Goal: Task Accomplishment & Management: Use online tool/utility

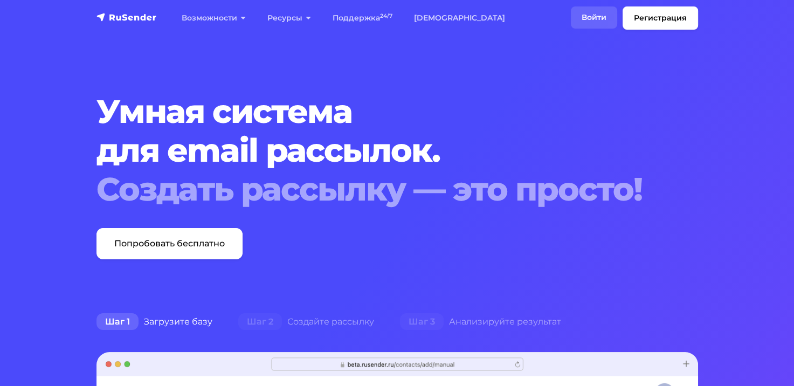
click at [593, 19] on link "Войти" at bounding box center [594, 17] width 46 height 22
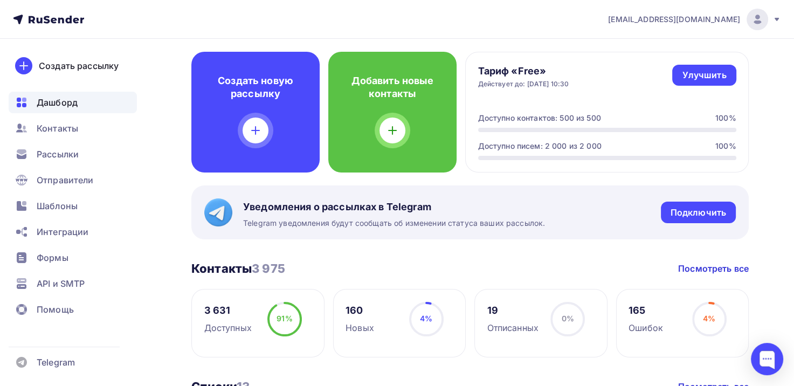
scroll to position [54, 0]
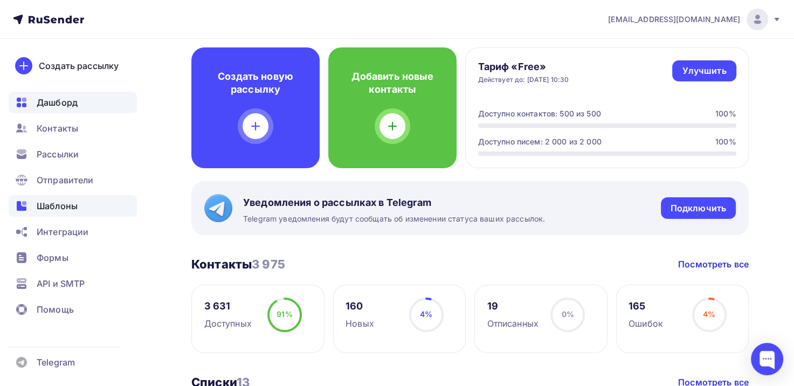
click at [80, 209] on div "Шаблоны" at bounding box center [73, 206] width 128 height 22
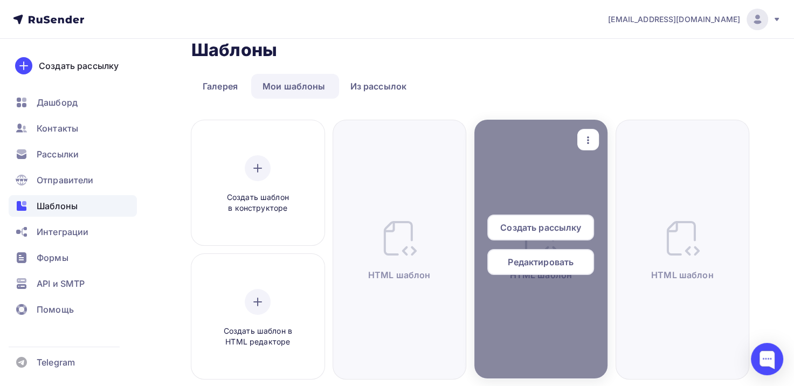
scroll to position [54, 0]
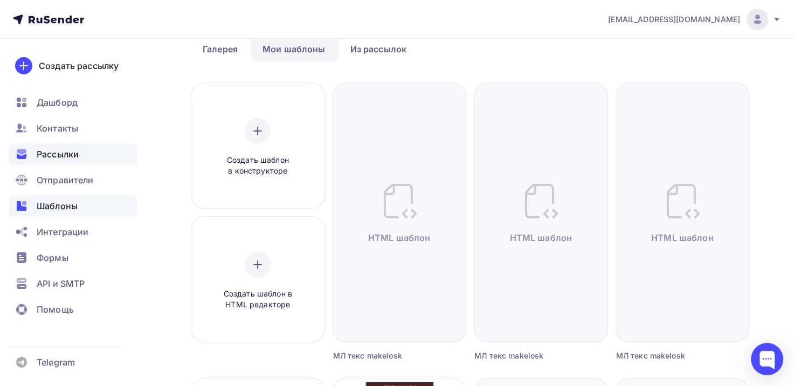
click at [82, 158] on div "Рассылки" at bounding box center [73, 154] width 128 height 22
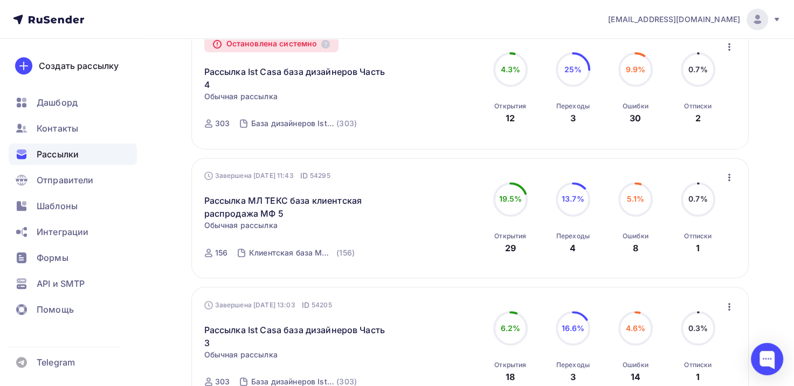
scroll to position [1220, 0]
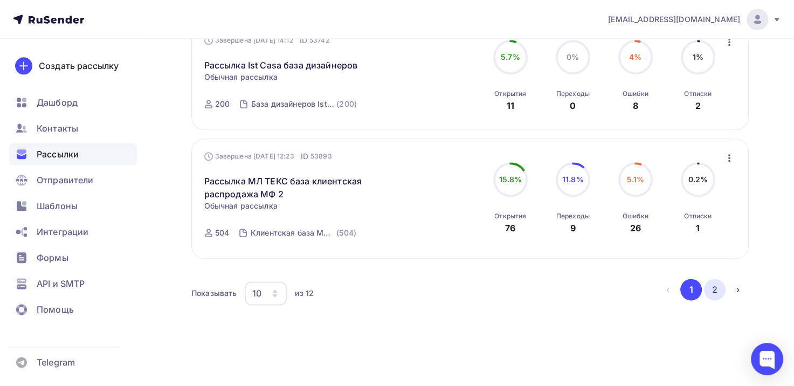
click at [712, 280] on button "2" at bounding box center [715, 290] width 22 height 22
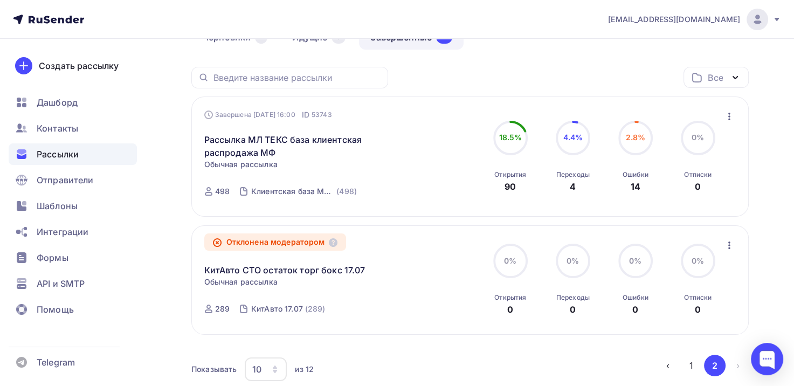
scroll to position [79, 0]
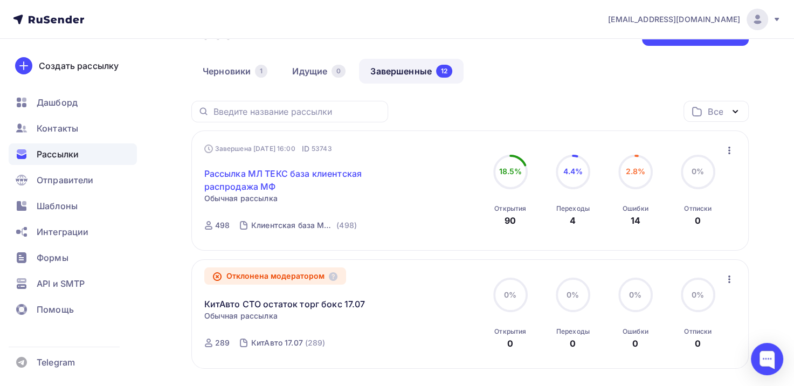
click at [342, 170] on link "Рассылка МЛ ТЕКС база клиентская распродажа МФ" at bounding box center [296, 180] width 185 height 26
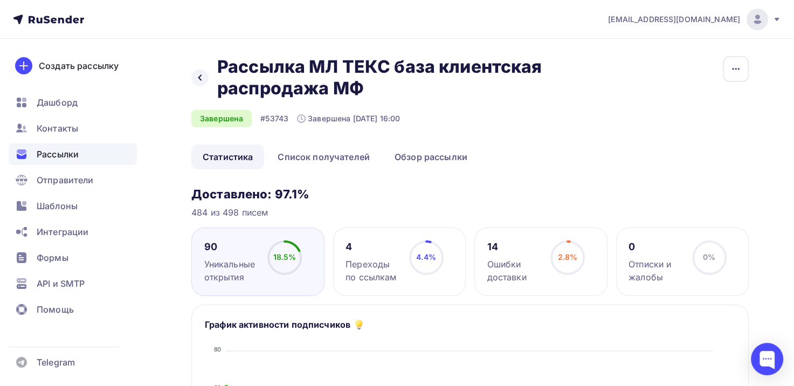
click at [191, 75] on div "Назад Рассылка МЛ ТЕКС база клиентская распродажа МФ Рассылка МЛ ТЕКС база клие…" at bounding box center [370, 77] width 359 height 43
click at [197, 75] on icon at bounding box center [200, 77] width 9 height 9
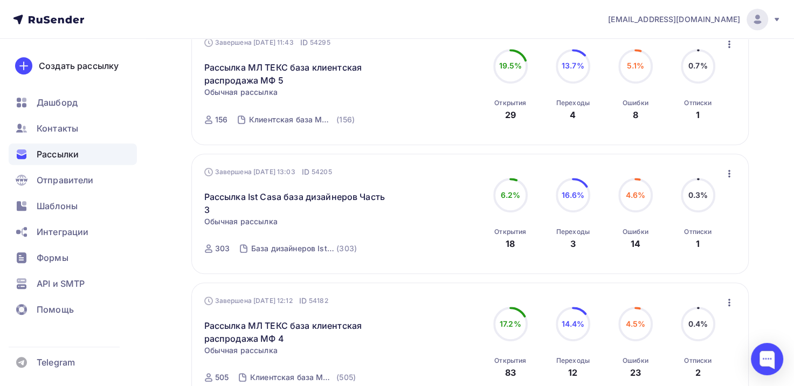
scroll to position [1220, 0]
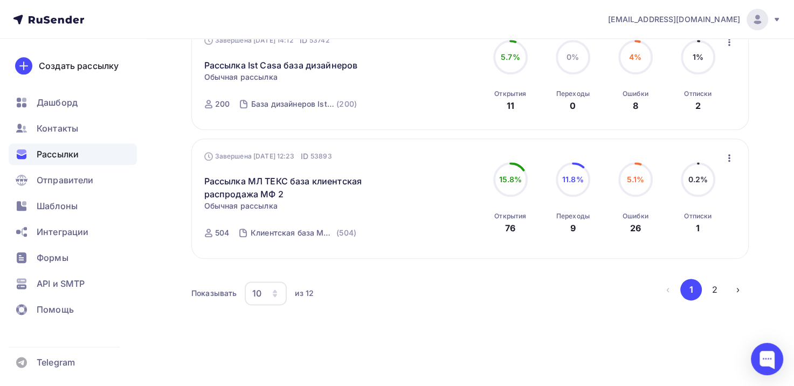
click at [269, 295] on div "10" at bounding box center [266, 293] width 42 height 24
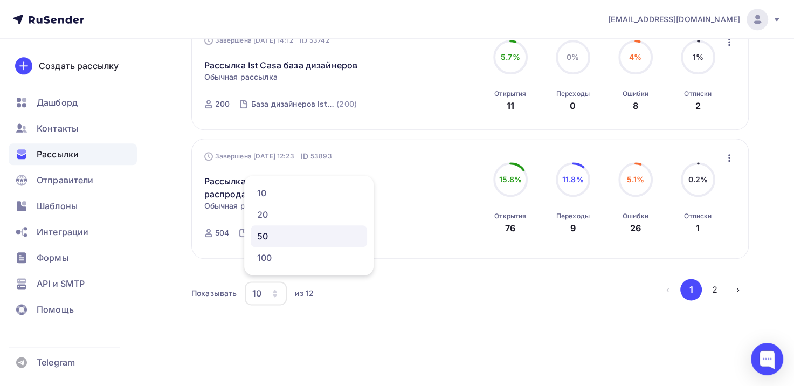
click at [263, 236] on div "50" at bounding box center [308, 235] width 103 height 13
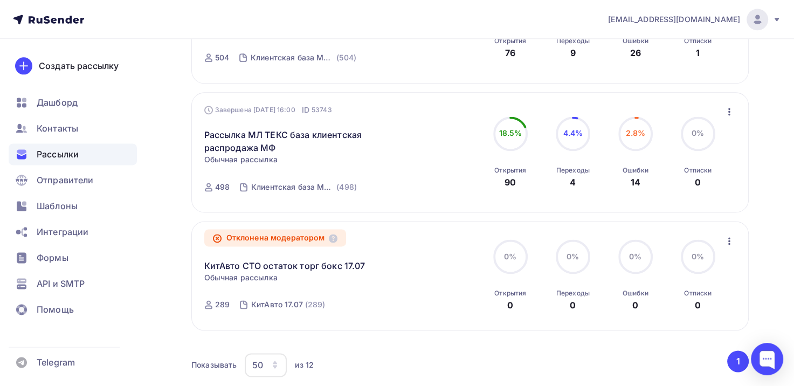
scroll to position [1358, 0]
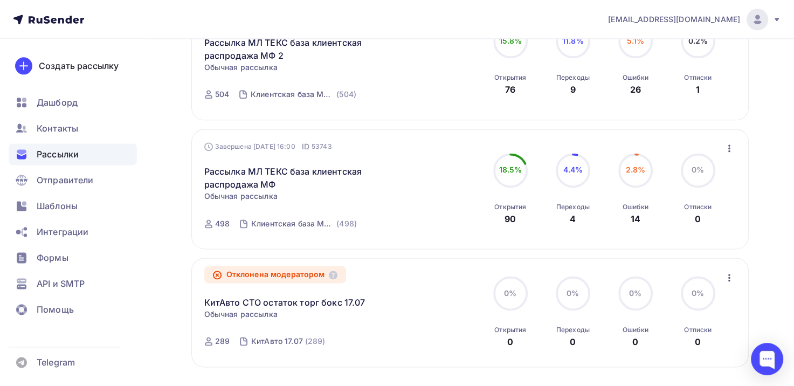
click at [729, 142] on icon "button" at bounding box center [728, 148] width 13 height 13
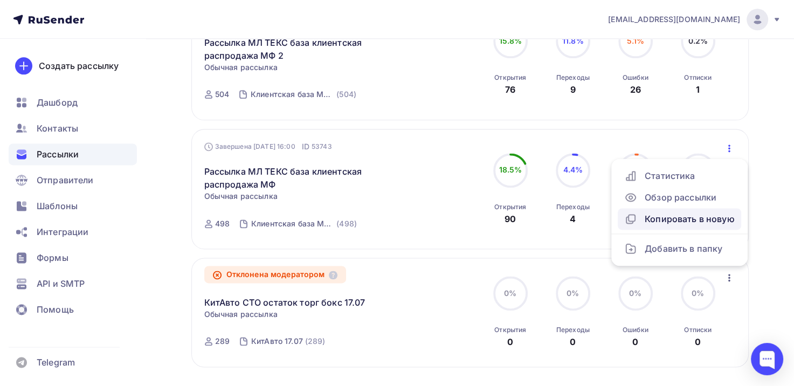
click at [730, 217] on div "Копировать в новую" at bounding box center [679, 218] width 110 height 13
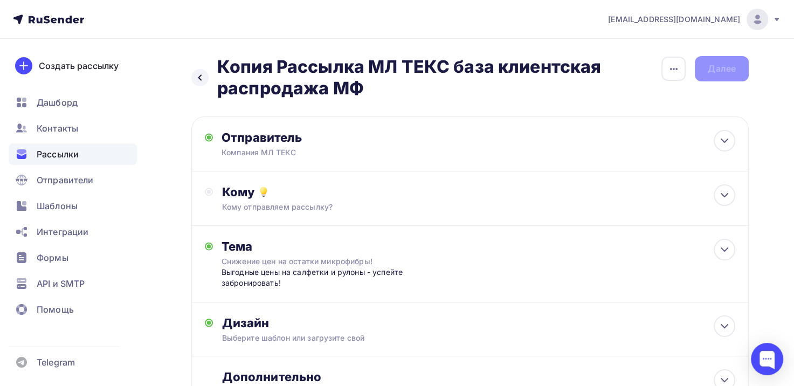
click at [331, 91] on h2 "Копия Рассылка МЛ ТЕКС база клиентская распродажа МФ" at bounding box center [438, 77] width 443 height 43
click at [657, 60] on h2 "Копия Рассылка МЛ ТЕКС база клиентская распродажа МФ" at bounding box center [438, 77] width 443 height 43
click at [664, 64] on div "button" at bounding box center [673, 69] width 24 height 24
click at [636, 122] on div "Переименовать рассылку" at bounding box center [616, 123] width 134 height 13
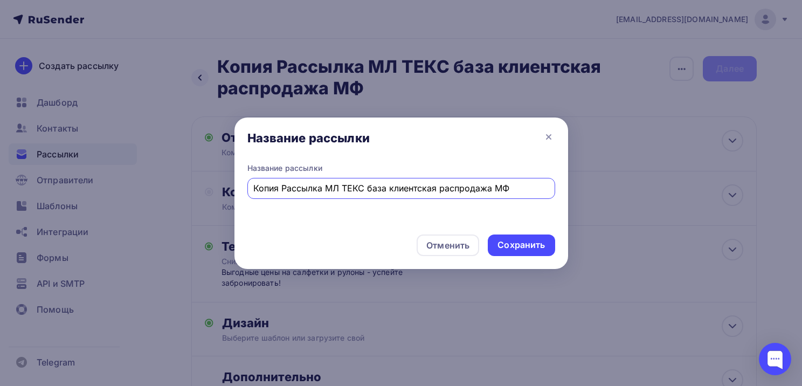
drag, startPoint x: 527, startPoint y: 189, endPoint x: -26, endPoint y: 97, distance: 560.3
click at [0, 97] on html "[EMAIL_ADDRESS][DOMAIN_NAME] Аккаунт Тарифы Выйти Создать рассылку [GEOGRAPHIC_…" at bounding box center [401, 193] width 802 height 386
type input "H"
type input "Р"
type input "Рассылка МЛ ТЕКС MAKELOSK"
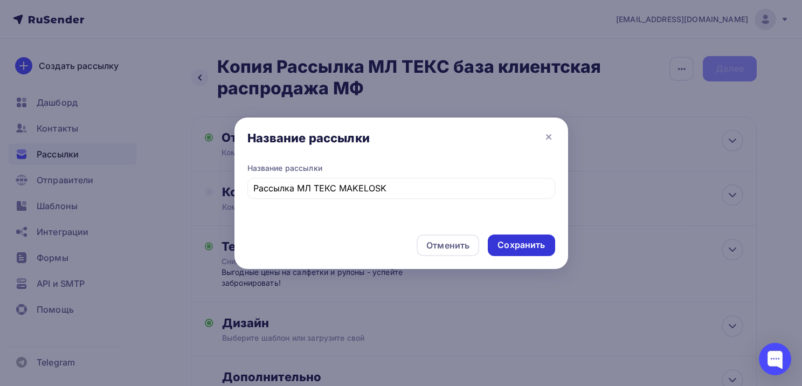
click at [527, 251] on div "Сохранить" at bounding box center [521, 245] width 67 height 22
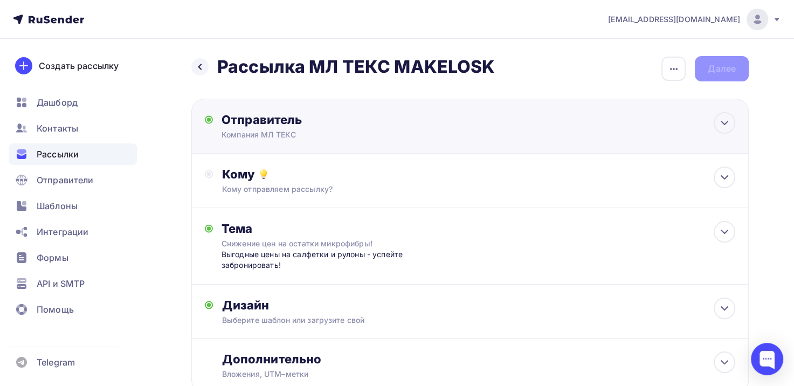
click at [715, 135] on div "Отправитель Компания МЛ ТЕКС Email * [EMAIL_ADDRESS][DOMAIN_NAME] [EMAIL_ADDRES…" at bounding box center [469, 126] width 557 height 55
type input "Компания МЛ ТЕКС"
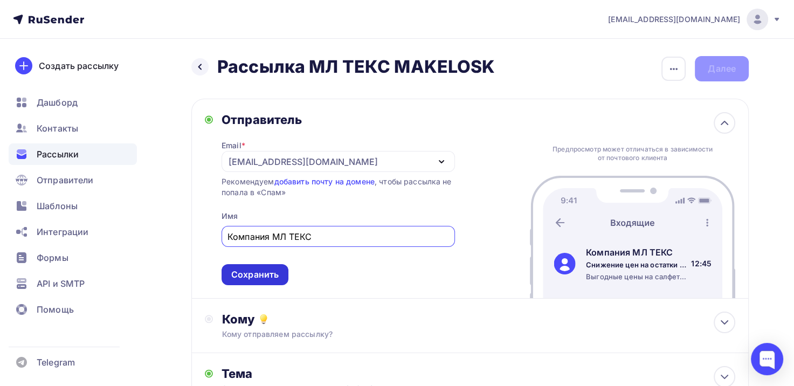
click at [263, 270] on div "Сохранить" at bounding box center [254, 274] width 47 height 12
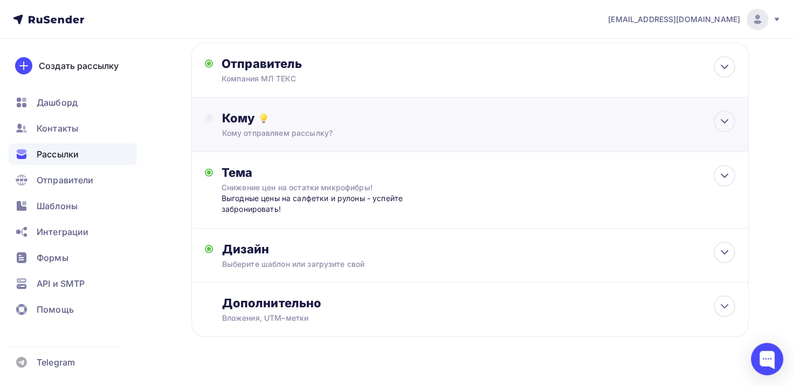
scroll to position [75, 0]
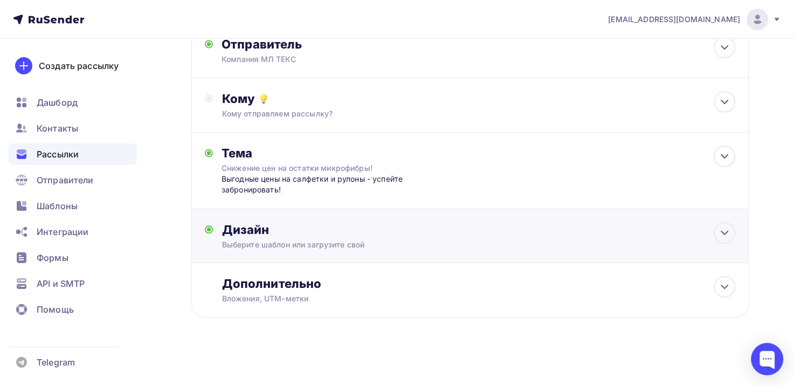
click at [455, 226] on div "Дизайн" at bounding box center [477, 229] width 513 height 15
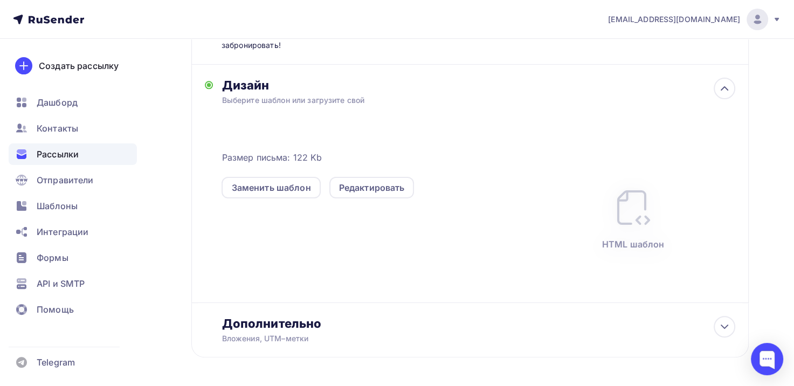
scroll to position [237, 0]
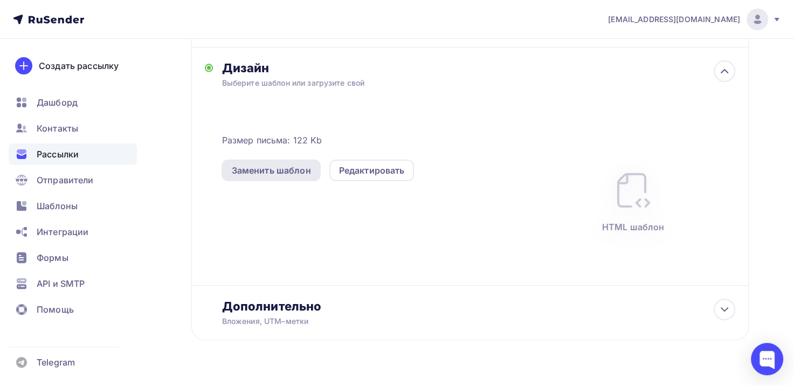
click at [310, 169] on div "Заменить шаблон" at bounding box center [270, 170] width 99 height 22
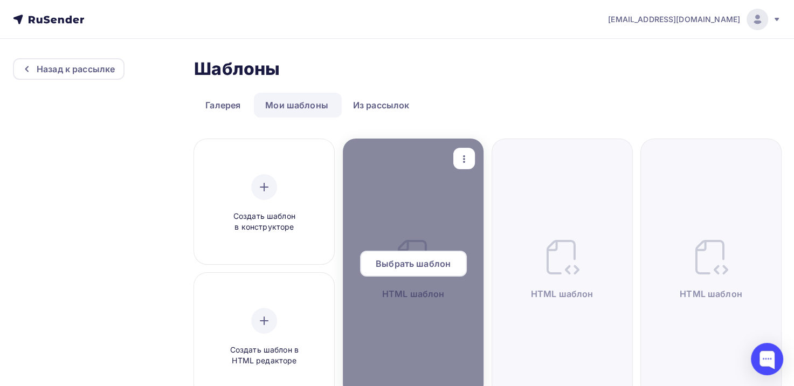
click at [414, 263] on span "Выбрать шаблон" at bounding box center [412, 263] width 75 height 13
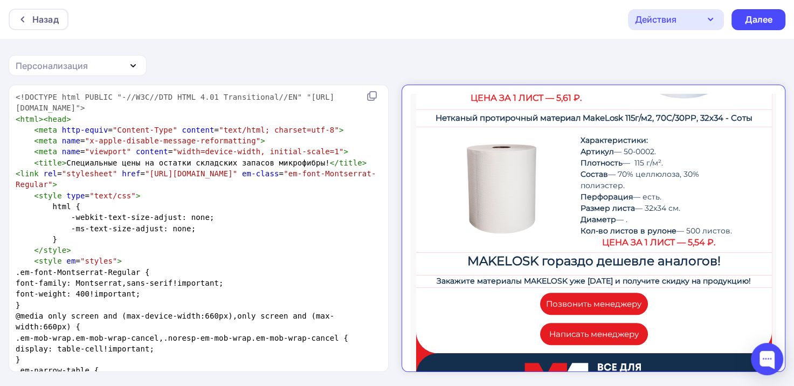
scroll to position [862, 0]
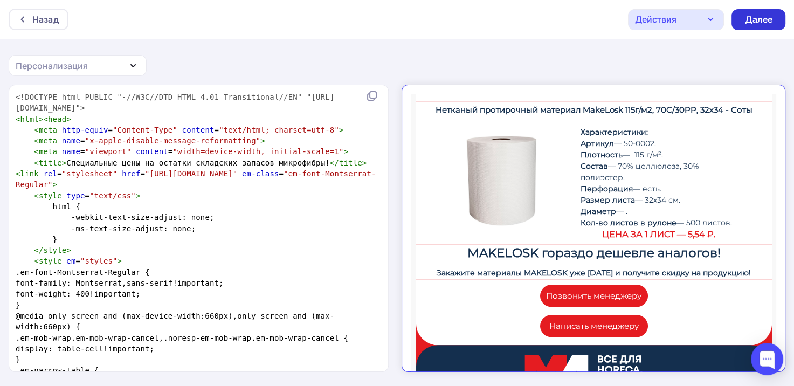
click at [748, 26] on div "Далее" at bounding box center [758, 19] width 54 height 21
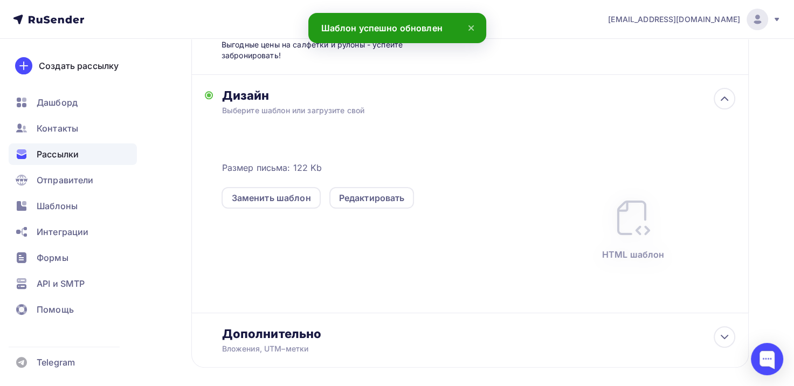
scroll to position [215, 0]
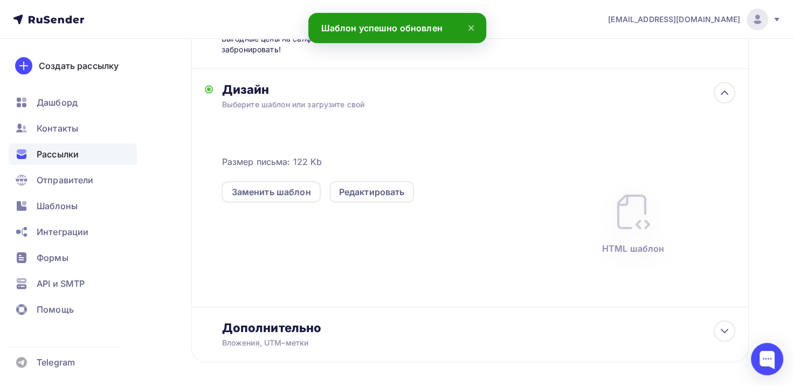
click at [704, 104] on div "Дизайн Выберите шаблон или загрузите свой Размер письма: 122 Kb Заменить шаблон…" at bounding box center [477, 194] width 513 height 225
click at [711, 93] on div "Дизайн" at bounding box center [477, 89] width 513 height 15
click at [725, 92] on icon at bounding box center [724, 92] width 6 height 3
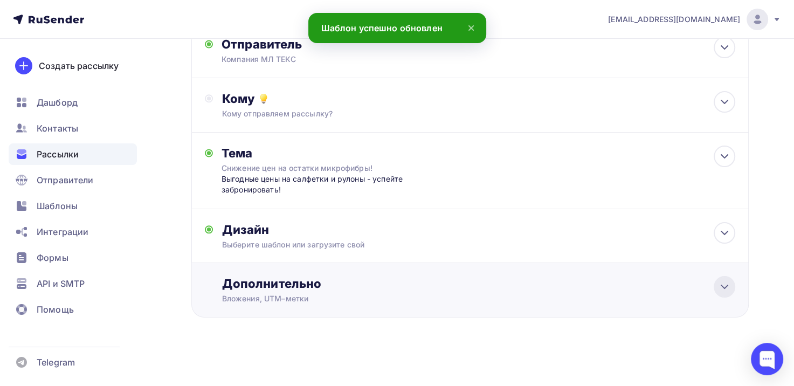
click at [730, 282] on icon at bounding box center [724, 286] width 13 height 13
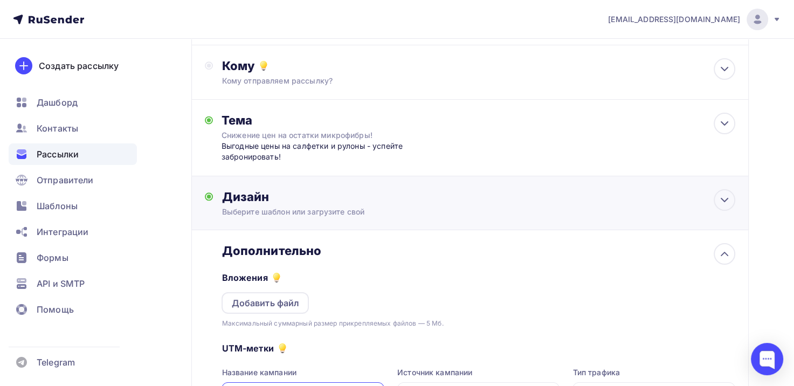
scroll to position [237, 0]
